Goal: Find specific page/section: Find specific page/section

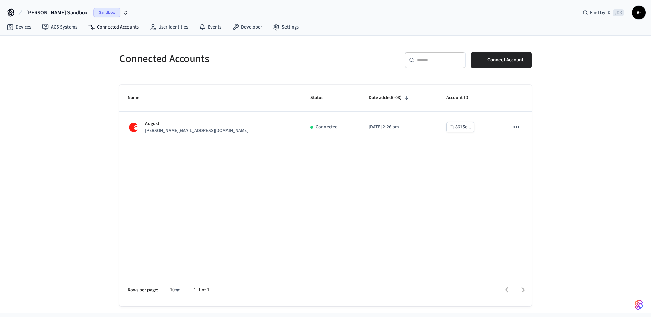
click at [212, 133] on div "[PERSON_NAME] [PERSON_NAME][EMAIL_ADDRESS][DOMAIN_NAME]" at bounding box center [210, 127] width 166 height 14
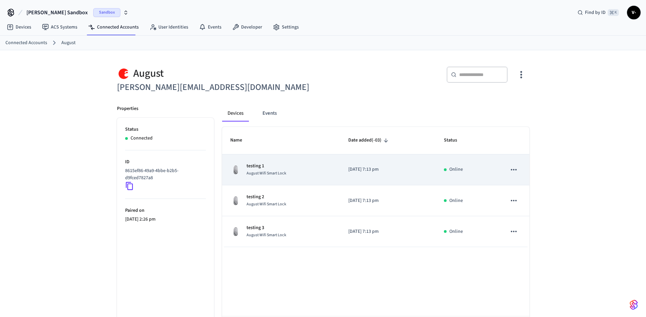
click at [289, 177] on td "testing [DATE] Wifi Smart Lock" at bounding box center [281, 169] width 118 height 31
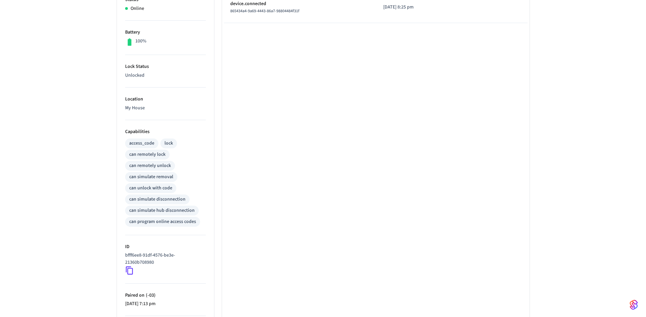
scroll to position [208, 0]
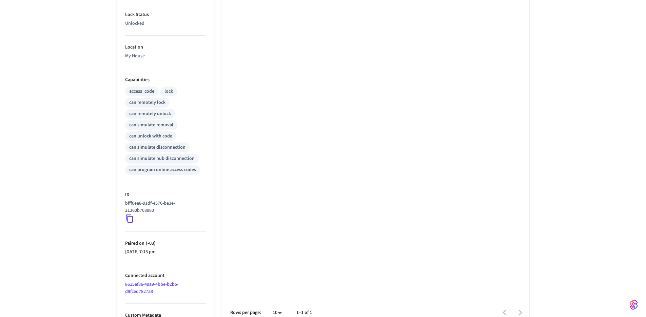
click at [131, 217] on icon at bounding box center [129, 218] width 9 height 9
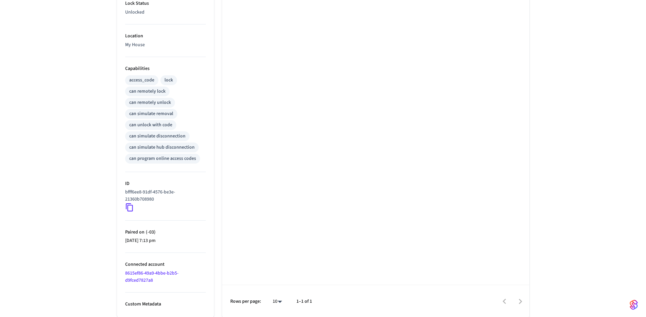
scroll to position [220, 0]
drag, startPoint x: 158, startPoint y: 279, endPoint x: 126, endPoint y: 274, distance: 33.1
click at [126, 274] on li "Connected account 8615ef86-49a9-4bbe-b2b5-d9fced7827a8" at bounding box center [165, 272] width 81 height 40
copy link "8615ef86-49a9-4bbe-b2b5-d9fced7827a8"
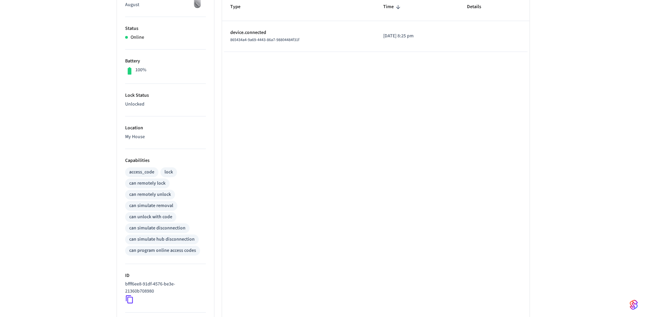
scroll to position [0, 0]
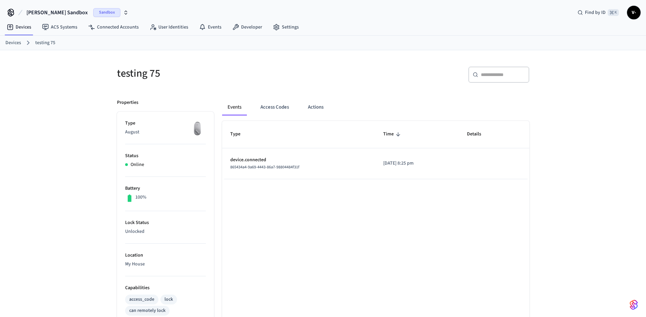
click at [18, 42] on link "Devices" at bounding box center [13, 42] width 16 height 7
